Goal: Information Seeking & Learning: Learn about a topic

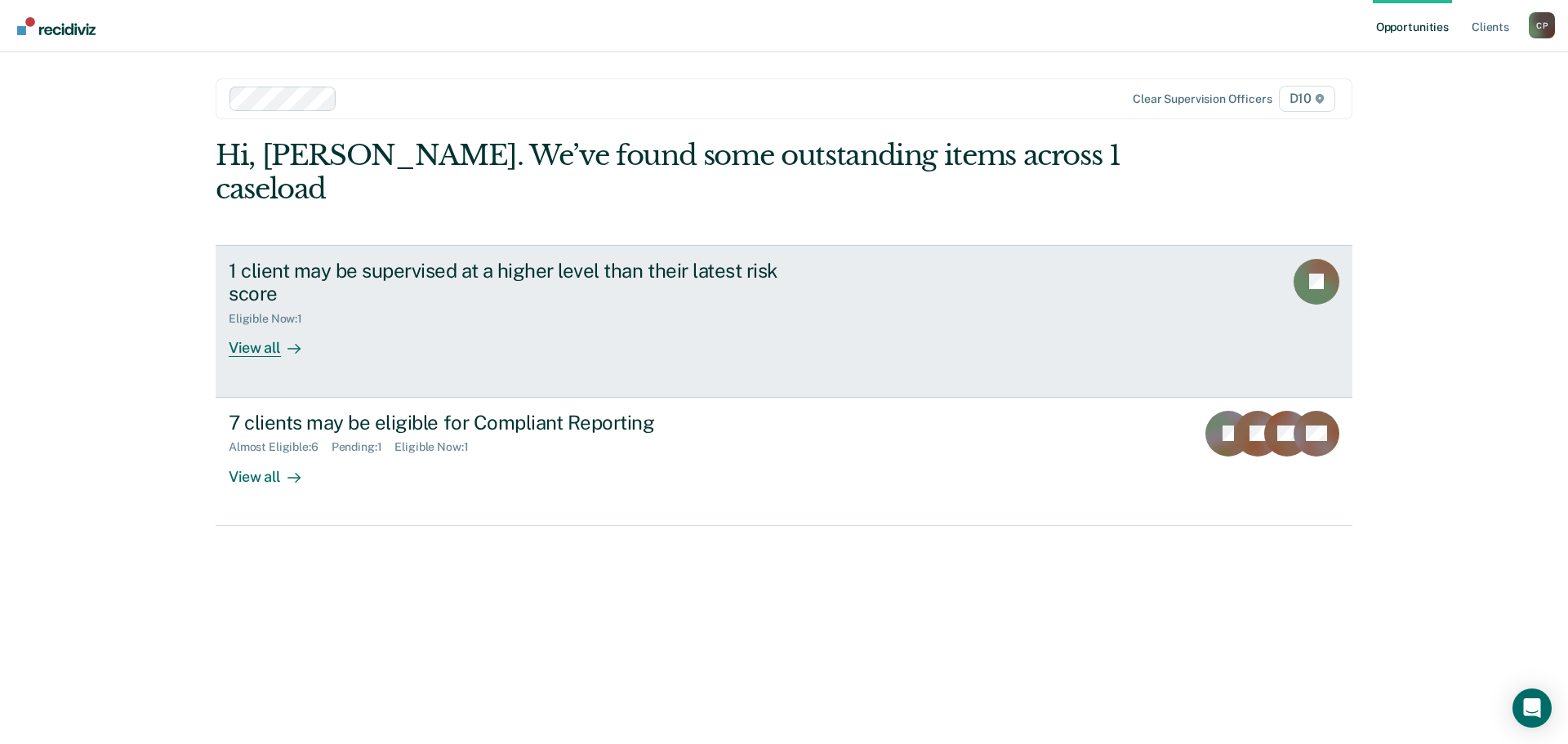
click at [562, 258] on div "1 client may be supervised at a higher level than their latest risk score" at bounding box center [515, 282] width 573 height 47
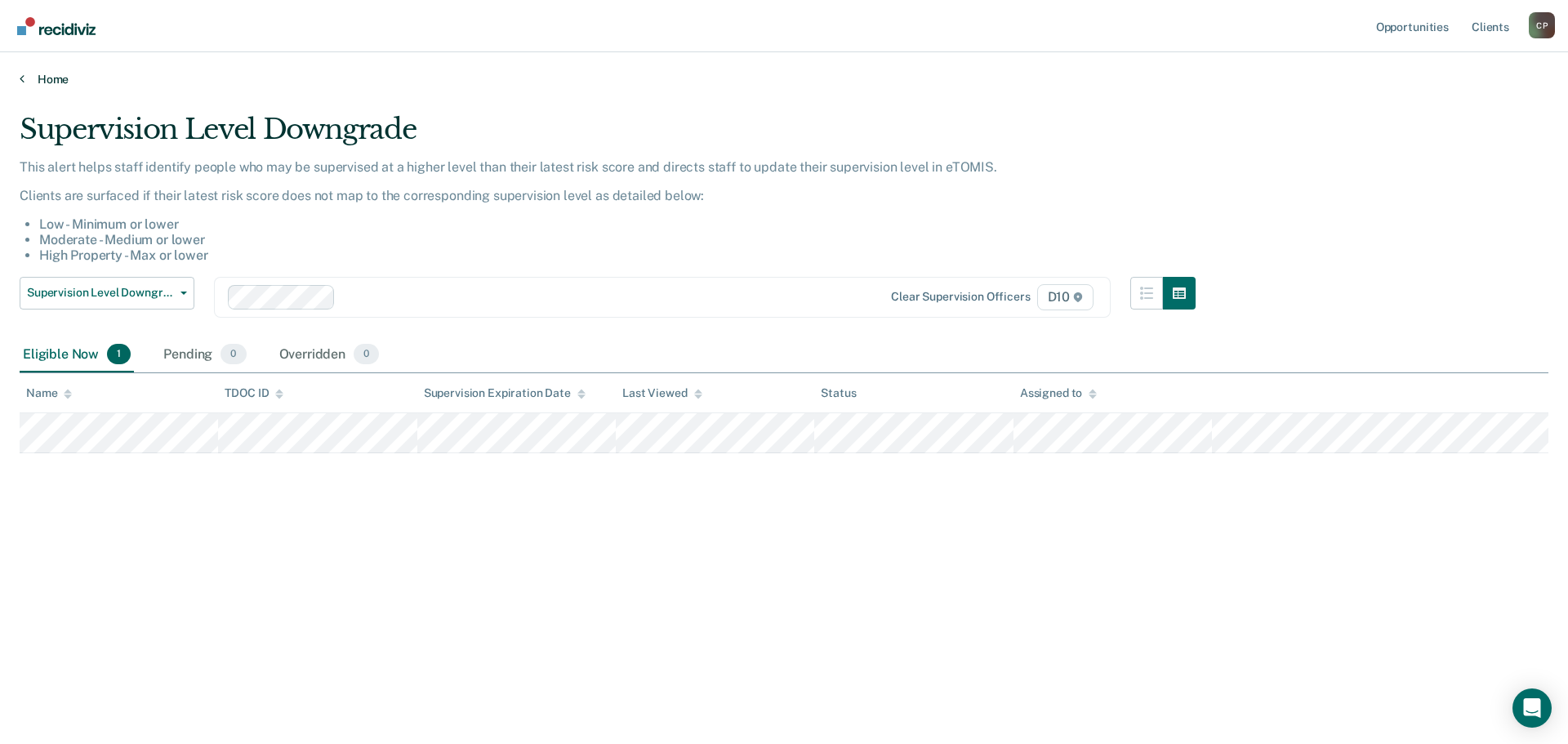
click at [43, 75] on link "Home" at bounding box center [784, 79] width 1529 height 15
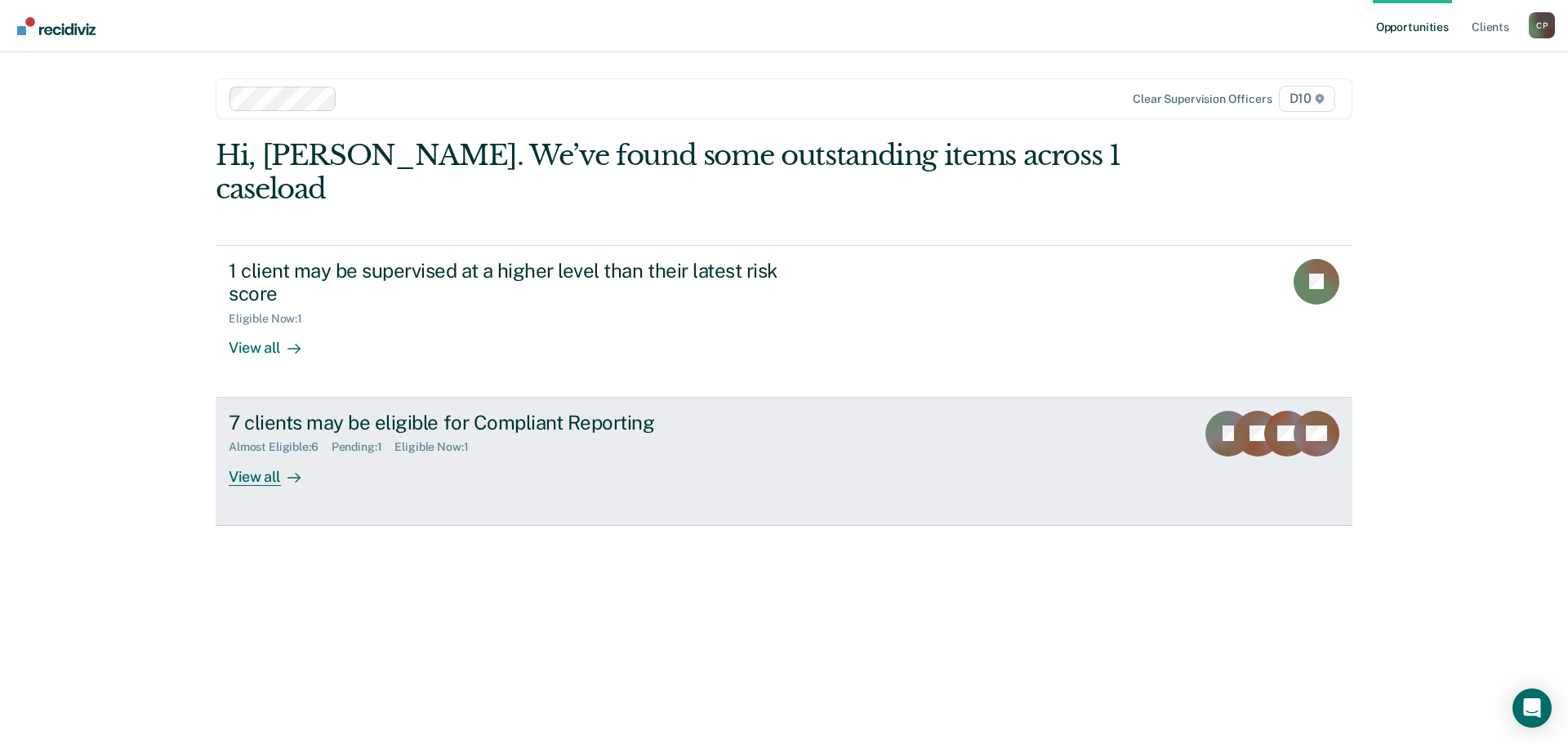
click at [553, 411] on div "7 clients may be eligible for Compliant Reporting" at bounding box center [515, 423] width 573 height 24
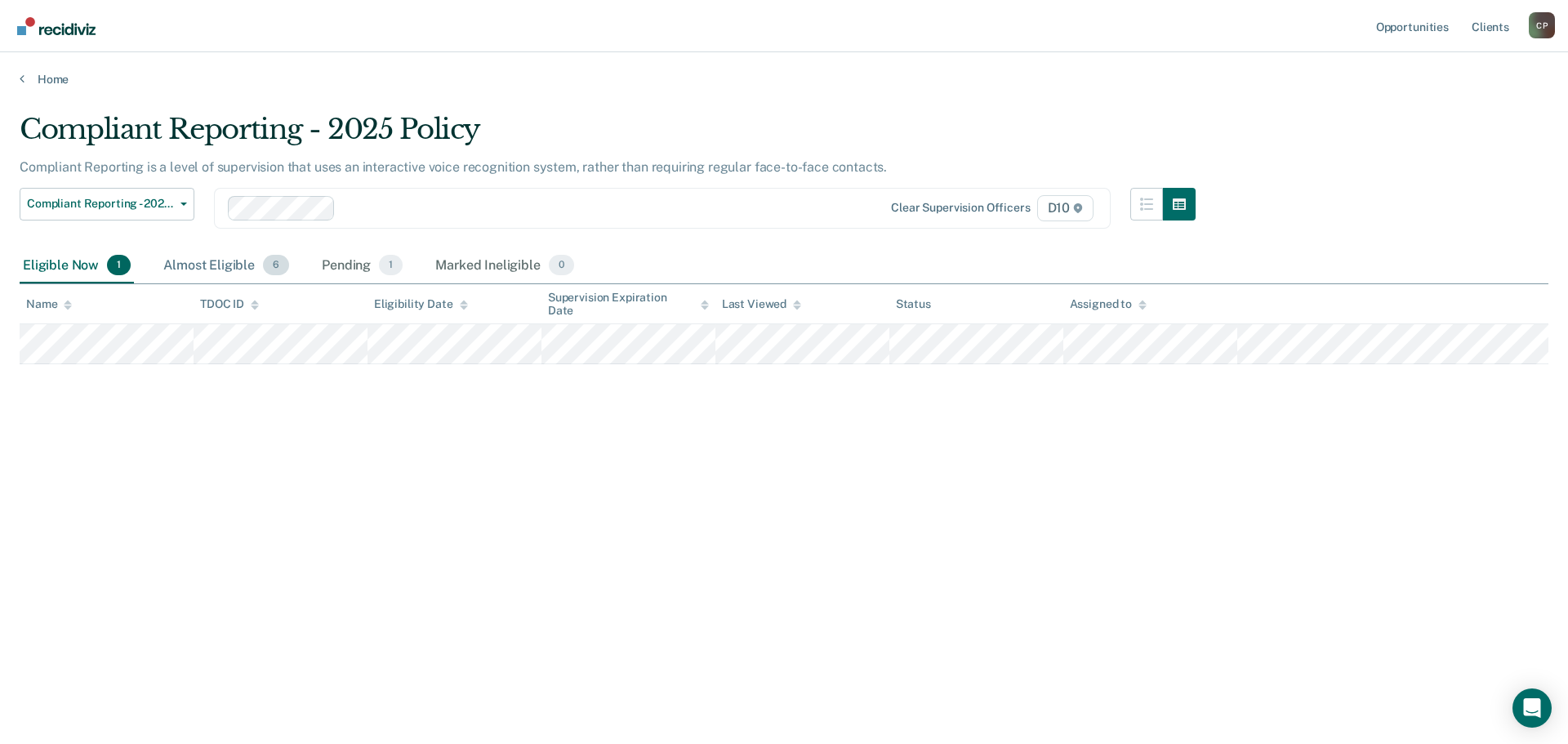
click at [201, 263] on div "Almost Eligible 6" at bounding box center [226, 266] width 133 height 36
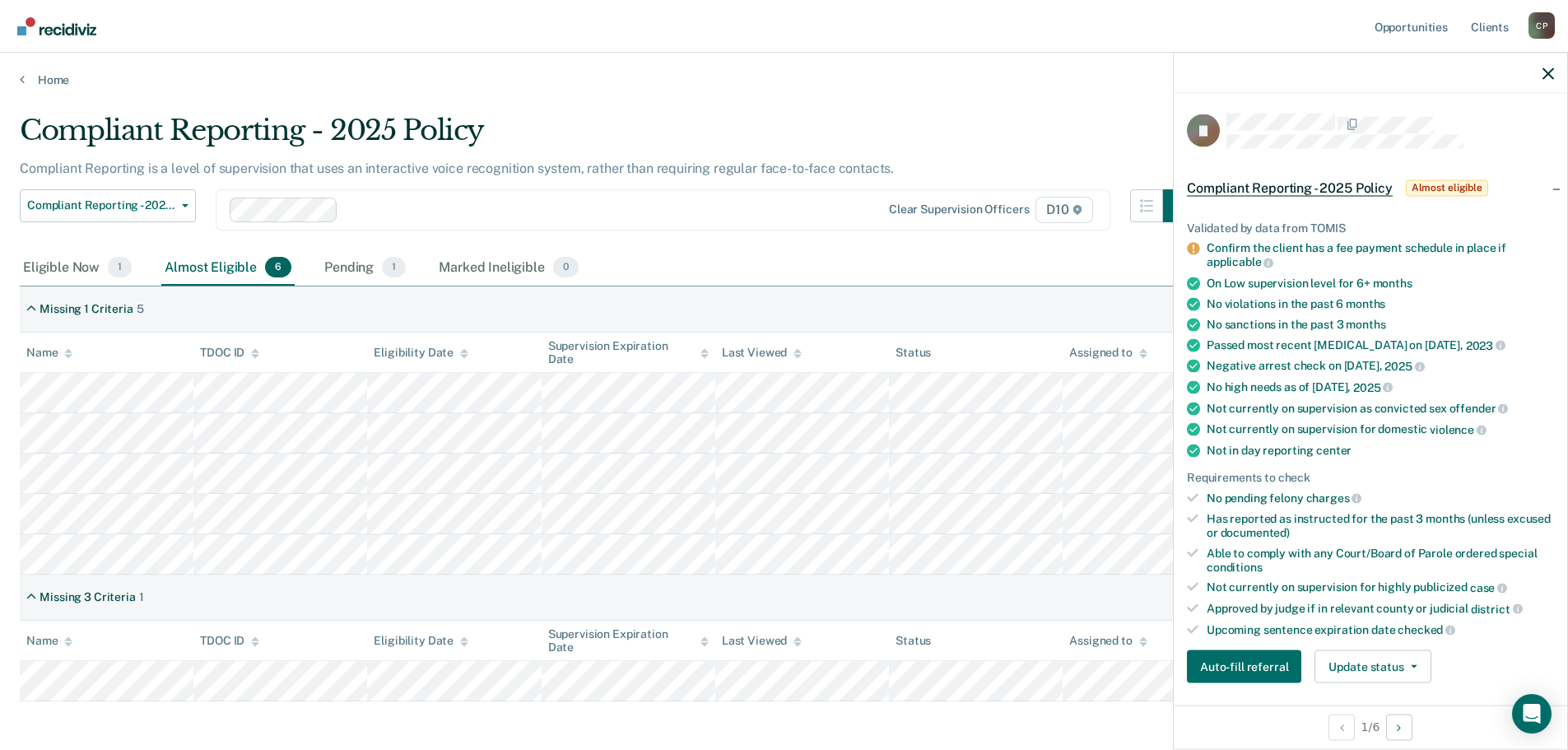
click at [779, 268] on div "Eligible Now 1 Almost Eligible 6 Pending 1 Marked Ineligible 0" at bounding box center [784, 268] width 1528 height 37
click at [1543, 74] on icon "button" at bounding box center [1548, 73] width 12 height 12
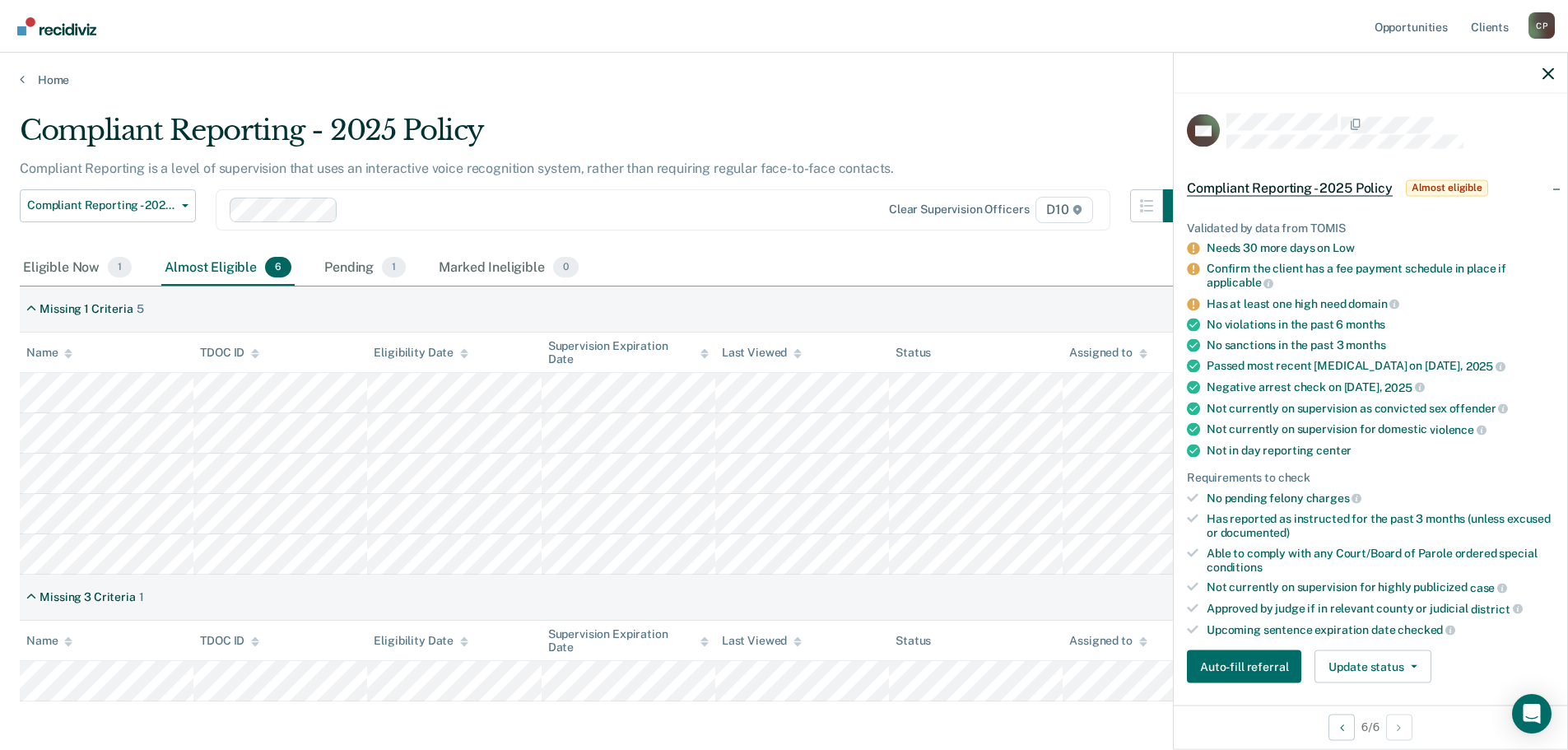
click at [836, 116] on div "Compliant Reporting - 2025 Policy" at bounding box center [607, 137] width 1176 height 47
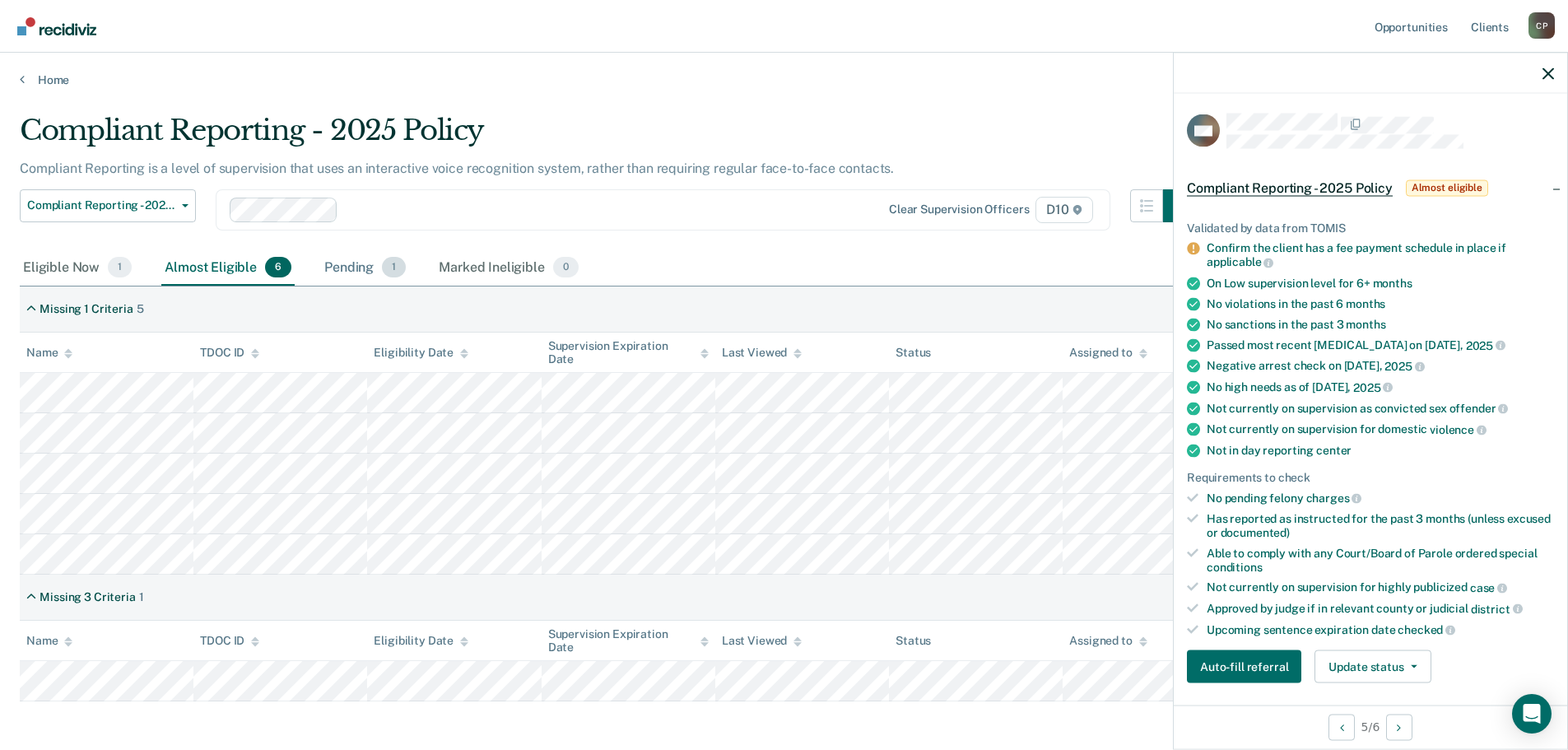
click at [355, 266] on div "Pending 1" at bounding box center [365, 268] width 88 height 37
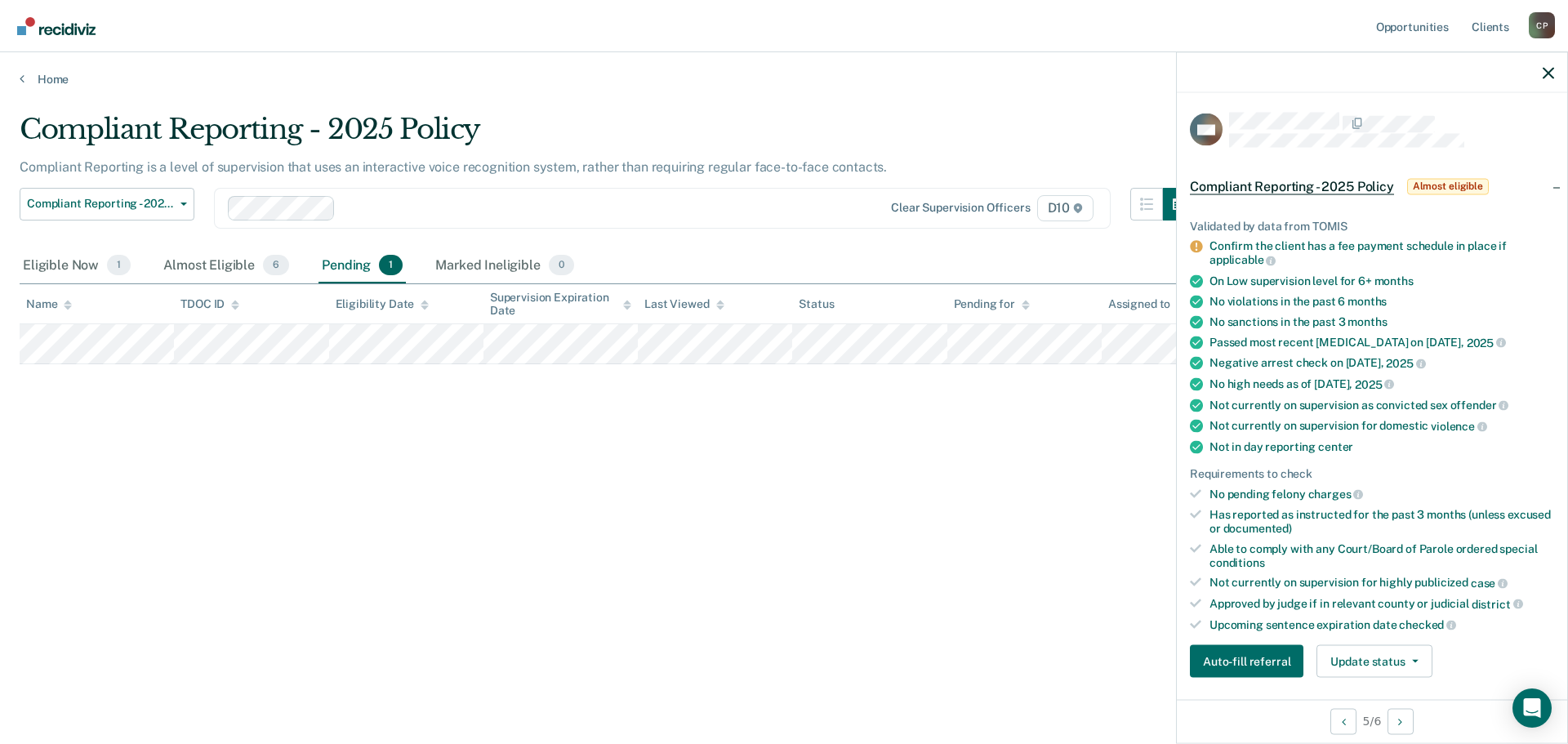
click at [821, 478] on div "Compliant Reporting - 2025 Policy Compliant Reporting is a level of supervision…" at bounding box center [784, 368] width 1529 height 509
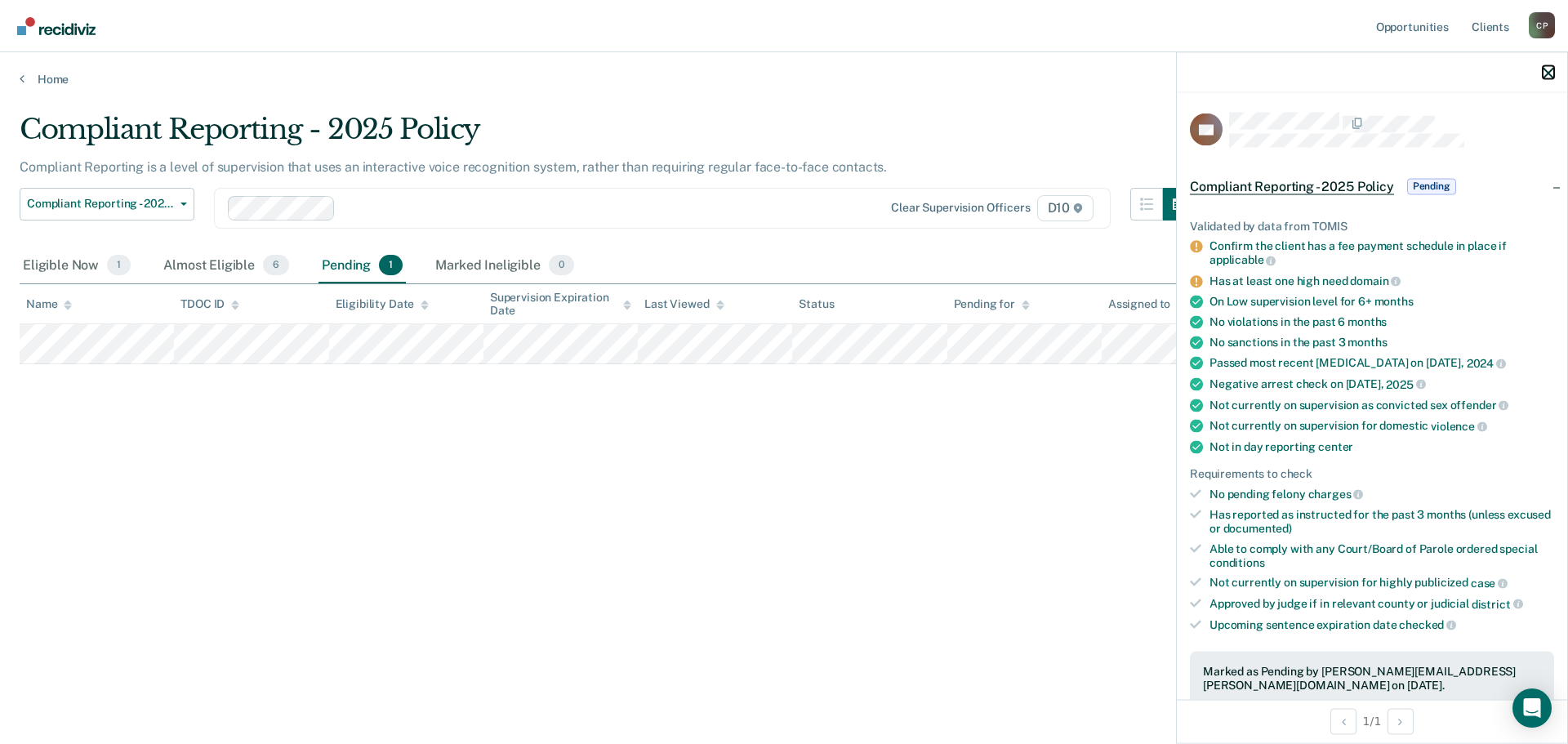
click at [1544, 75] on icon "button" at bounding box center [1549, 73] width 12 height 12
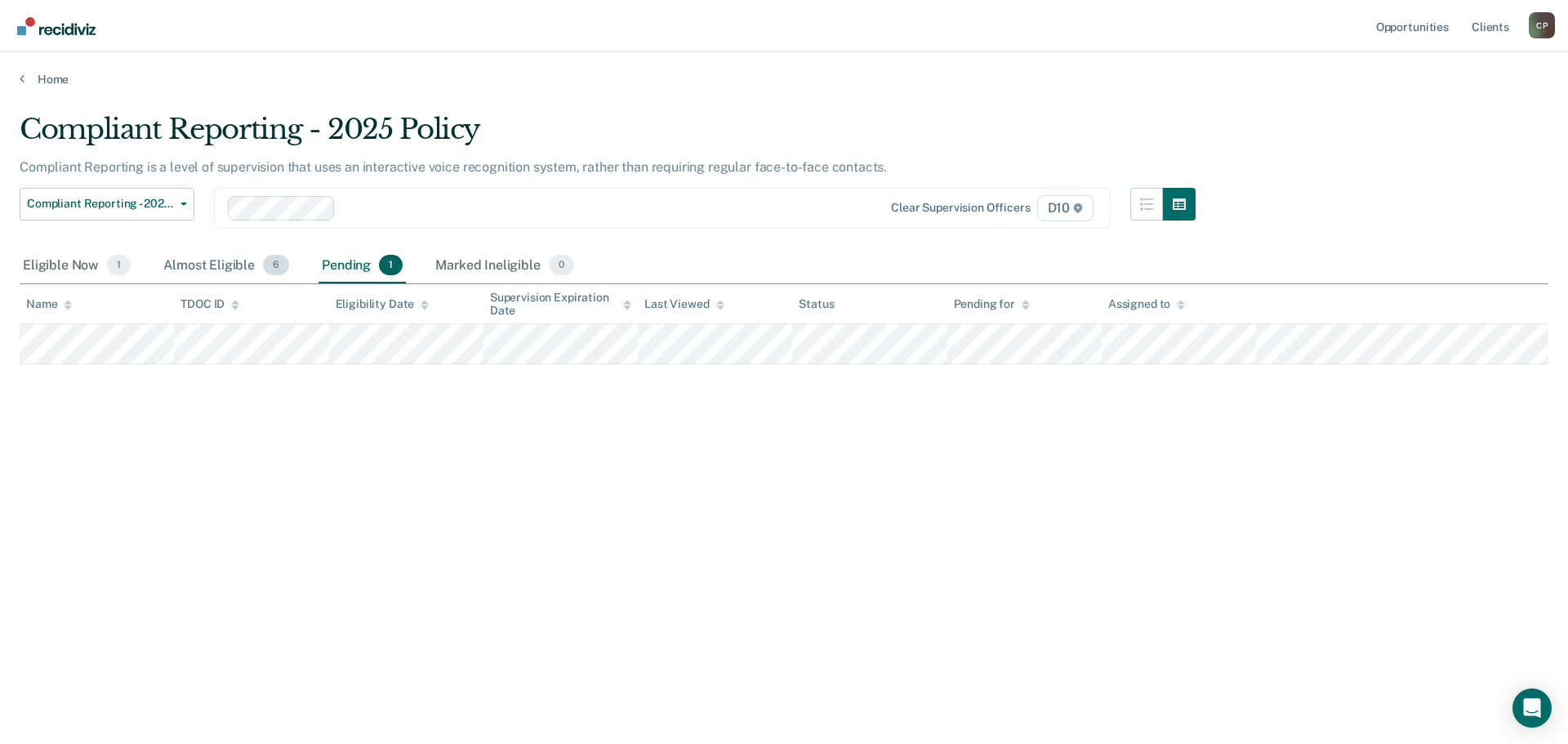
click at [192, 254] on div "Almost Eligible 6" at bounding box center [226, 266] width 133 height 36
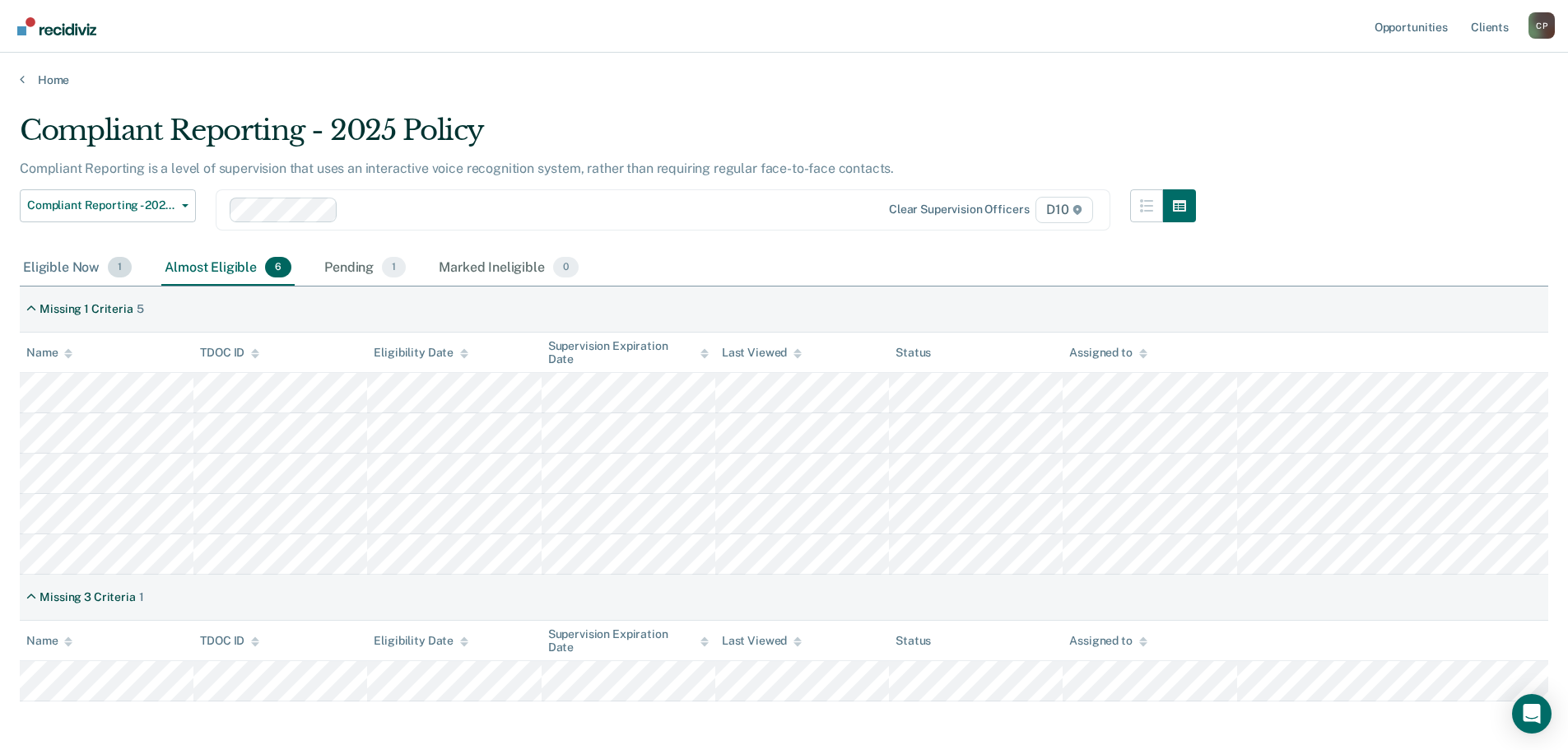
click at [89, 280] on div "Eligible Now 1" at bounding box center [77, 268] width 115 height 37
